Goal: Find specific page/section: Find specific page/section

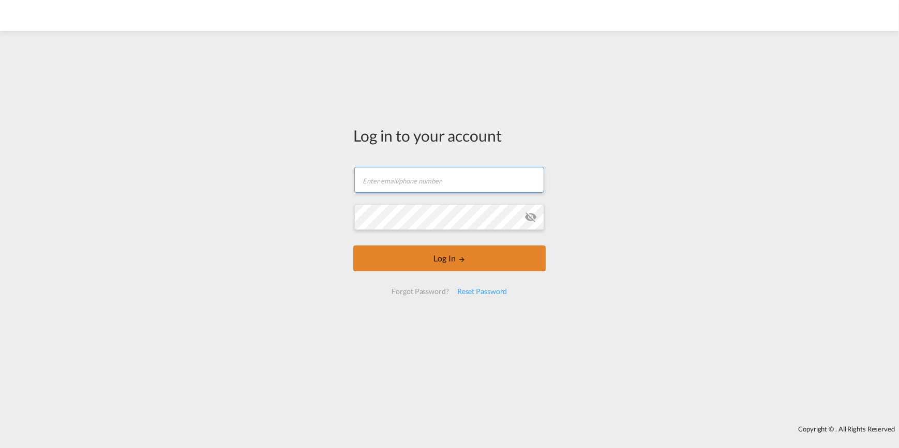
type input "[PERSON_NAME][EMAIL_ADDRESS][PERSON_NAME][DOMAIN_NAME]"
click at [454, 258] on button "Log In" at bounding box center [449, 259] width 192 height 26
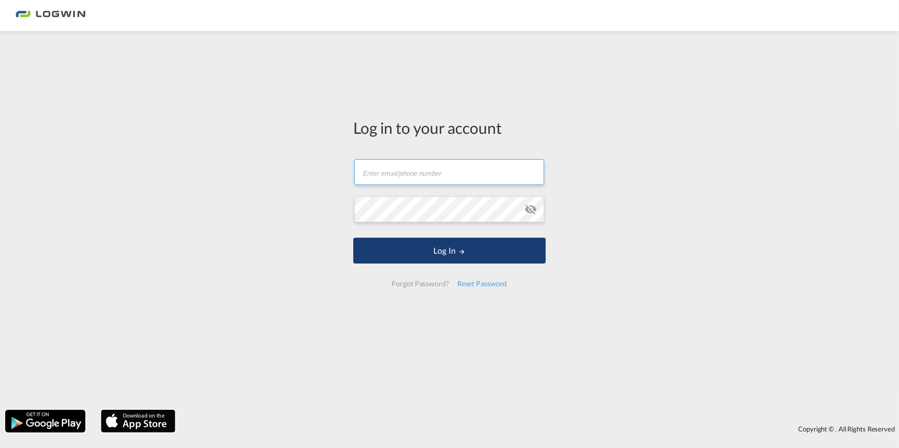
type input "[PERSON_NAME][EMAIL_ADDRESS][PERSON_NAME][DOMAIN_NAME]"
click at [503, 255] on button "Log In" at bounding box center [449, 251] width 192 height 26
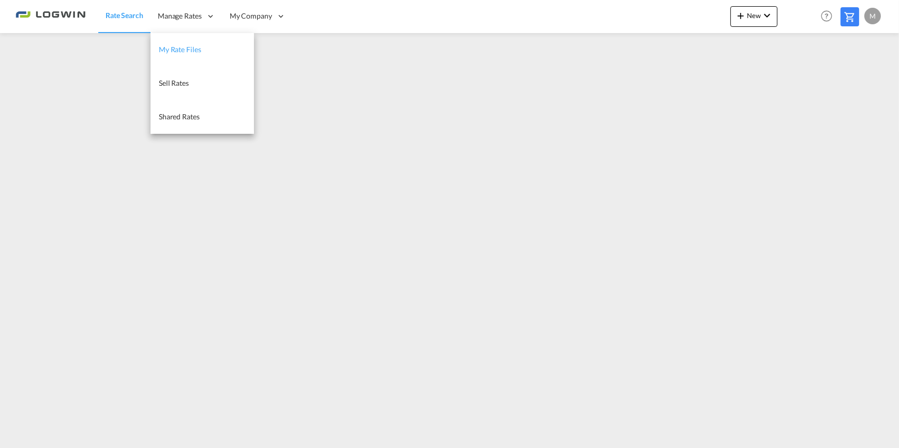
click at [193, 52] on span "My Rate Files" at bounding box center [180, 49] width 42 height 9
